Goal: Find specific page/section: Find specific page/section

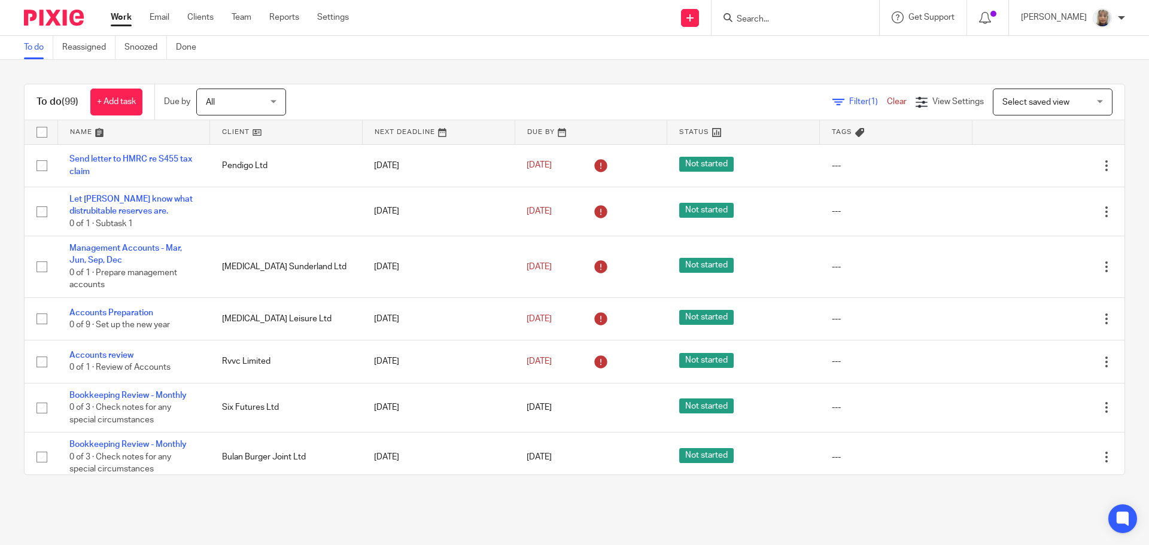
click at [774, 17] on input "Search" at bounding box center [789, 19] width 108 height 11
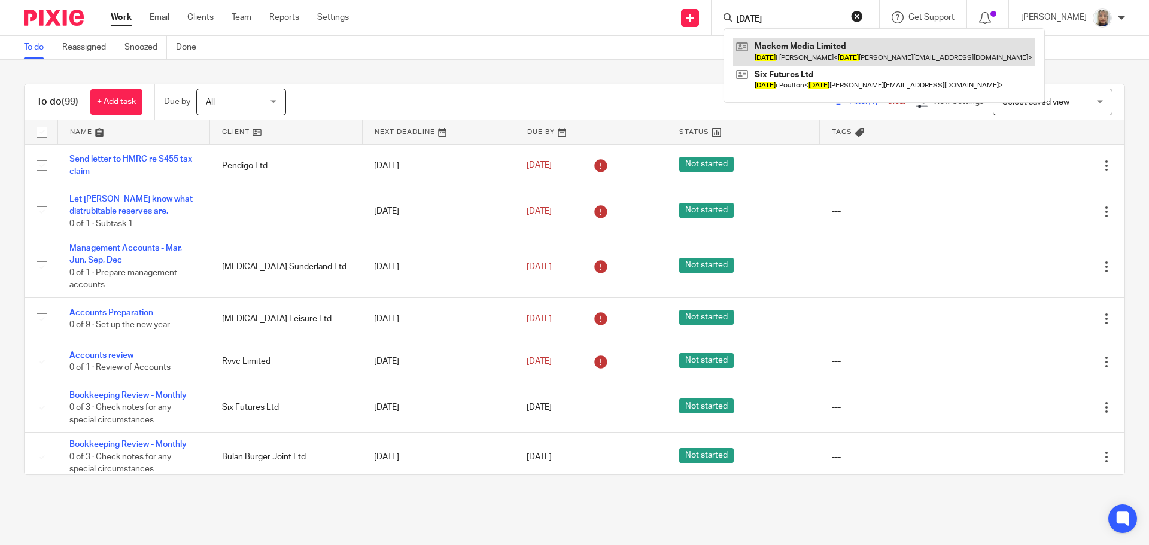
type input "[DATE]"
click at [816, 50] on link at bounding box center [884, 52] width 302 height 28
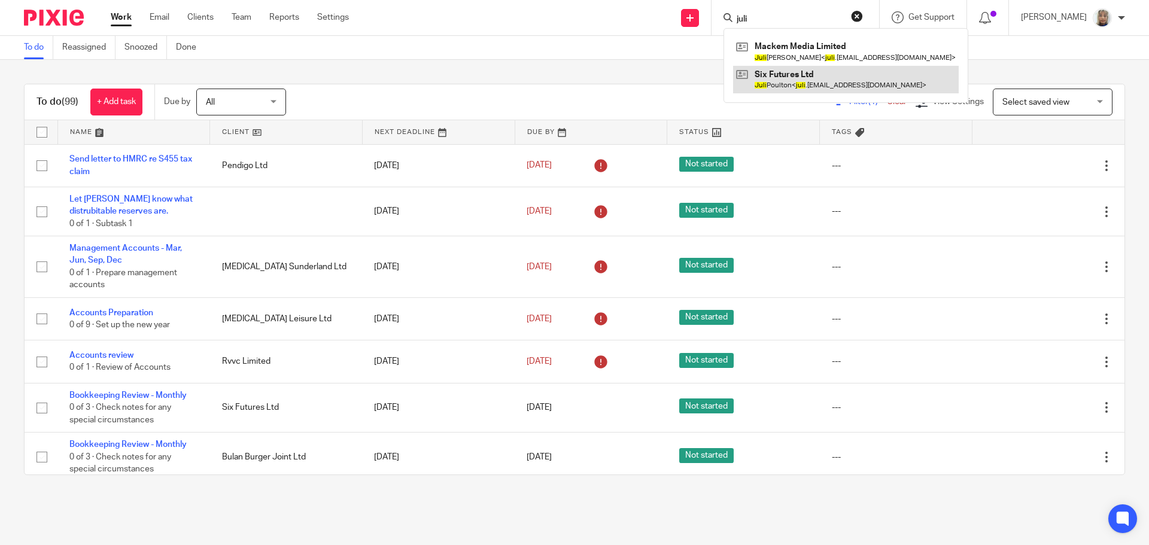
type input "juli"
click at [818, 78] on link at bounding box center [846, 80] width 226 height 28
